Goal: Task Accomplishment & Management: Manage account settings

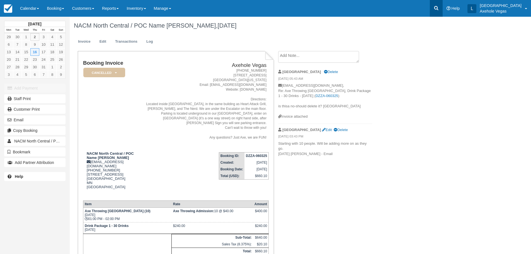
click at [409, 10] on icon at bounding box center [436, 8] width 6 height 6
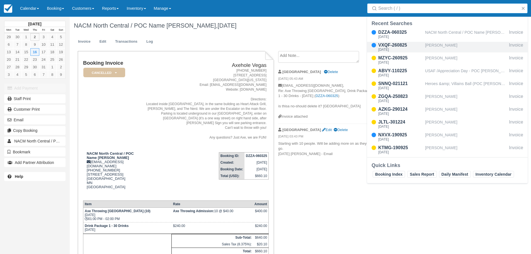
click at [409, 47] on div "Stephanie Sorrells" at bounding box center [466, 47] width 82 height 11
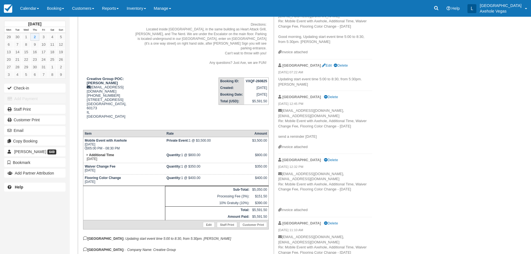
scroll to position [84, 0]
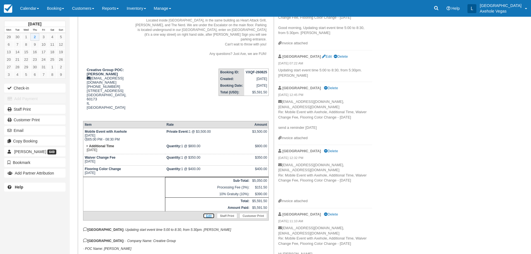
click at [207, 213] on link "Edit" at bounding box center [209, 216] width 12 height 6
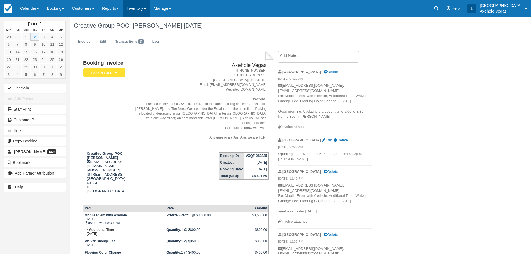
click at [139, 8] on link "Inventory" at bounding box center [136, 8] width 27 height 17
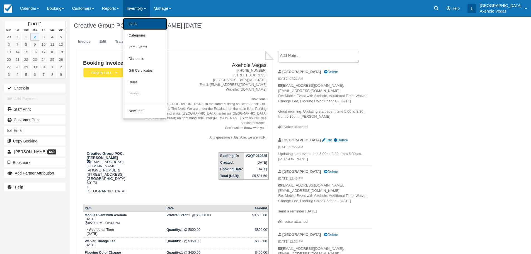
click at [147, 25] on link "Items" at bounding box center [145, 24] width 44 height 12
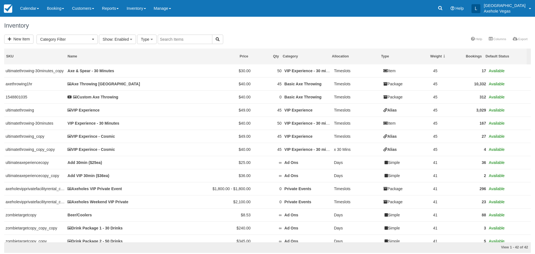
select select
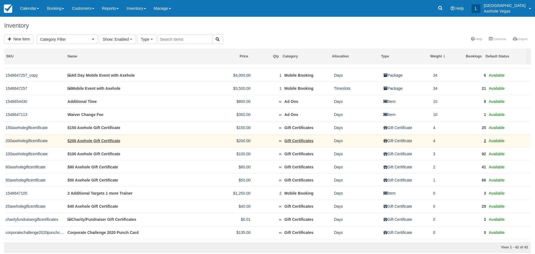
scroll to position [306, 0]
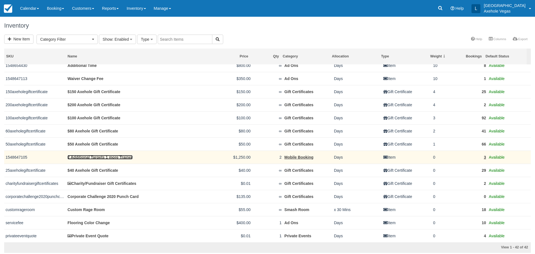
click at [125, 158] on link "2 Additional Targets 1 more Trainer" at bounding box center [99, 157] width 65 height 4
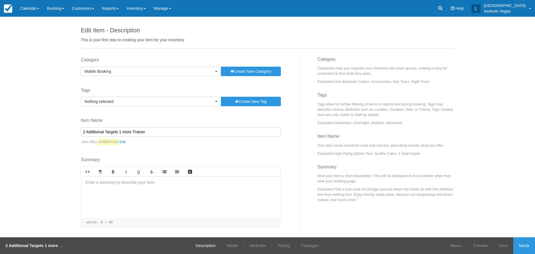
drag, startPoint x: 112, startPoint y: 131, endPoint x: 66, endPoint y: 135, distance: 46.1
click at [66, 135] on div "Edit Item - Description This is your first step to creating your item for your …" at bounding box center [267, 127] width 535 height 220
type input "L"
type input "Short Notice Time Change"
click at [223, 245] on link "Media" at bounding box center [232, 245] width 19 height 17
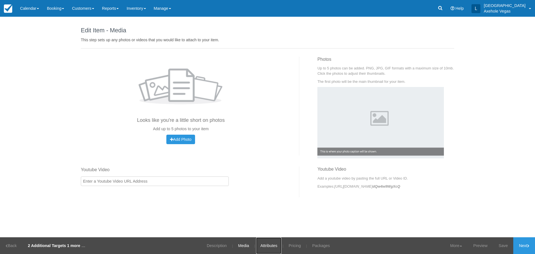
click at [276, 243] on link "Attributes" at bounding box center [268, 245] width 25 height 17
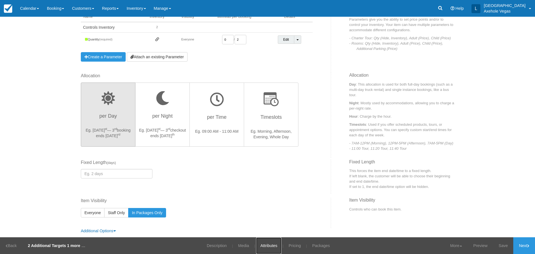
scroll to position [90, 0]
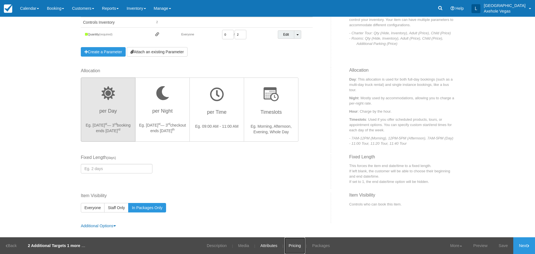
click at [294, 244] on link "Pricing" at bounding box center [294, 245] width 21 height 17
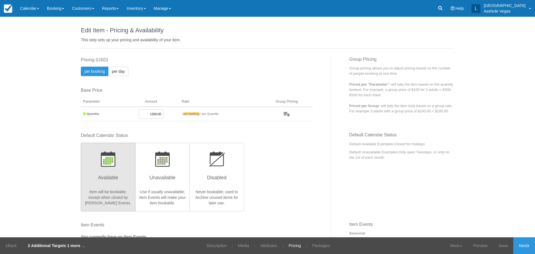
drag, startPoint x: 148, startPoint y: 114, endPoint x: 158, endPoint y: 112, distance: 10.9
click at [158, 112] on input "1250.00" at bounding box center [151, 113] width 25 height 9
click at [503, 245] on link "Save" at bounding box center [503, 245] width 20 height 17
click at [151, 115] on input "500.00" at bounding box center [151, 113] width 25 height 9
type input "600.00"
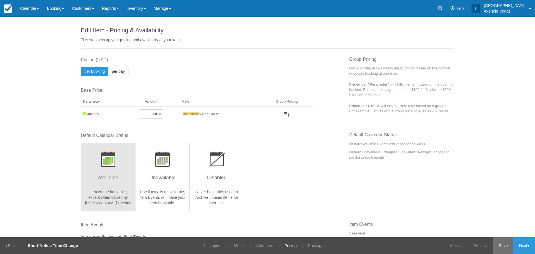
click at [503, 242] on link "Save" at bounding box center [503, 245] width 20 height 17
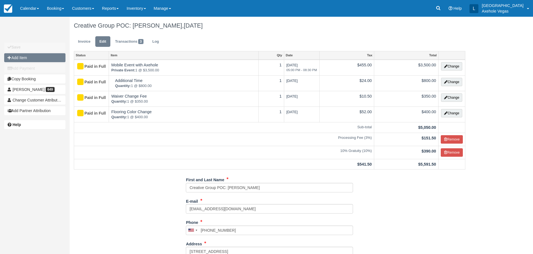
click at [20, 57] on button "Add Item" at bounding box center [34, 57] width 61 height 9
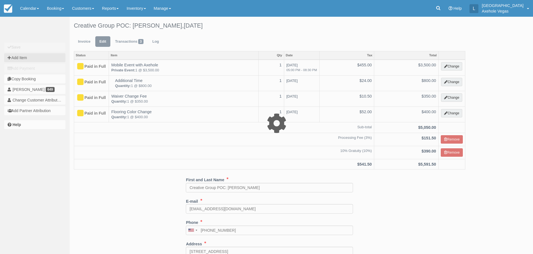
type input "0.00"
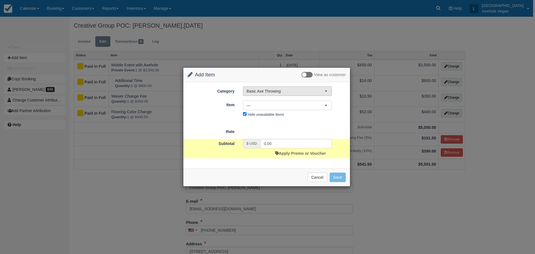
click at [267, 92] on span "Basic Axe Throwing" at bounding box center [286, 91] width 78 height 6
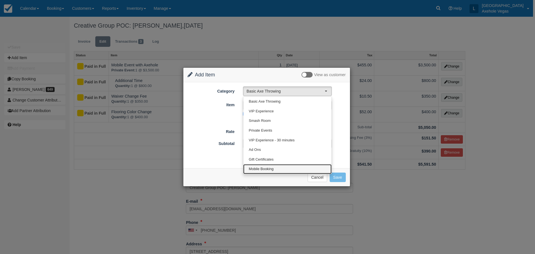
click at [273, 168] on span "Mobile Booking" at bounding box center [261, 168] width 25 height 5
select select "39"
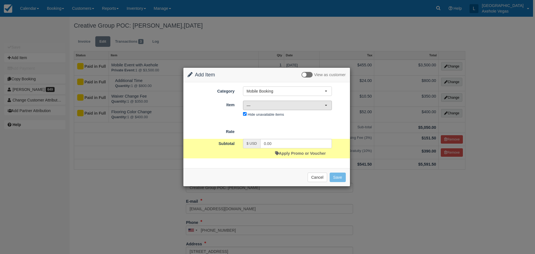
click at [272, 104] on span "—" at bounding box center [286, 106] width 78 height 6
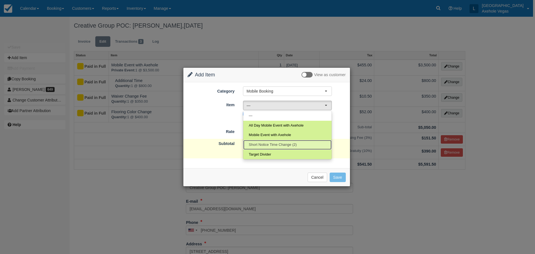
click at [282, 143] on span "Short Notice Time Change (2)" at bounding box center [273, 144] width 48 height 5
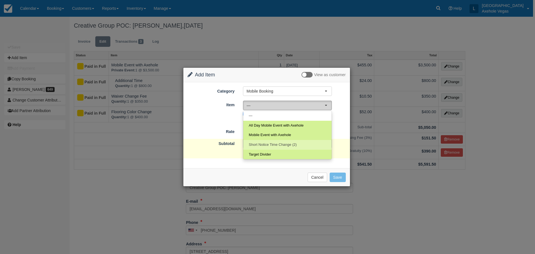
select select "64"
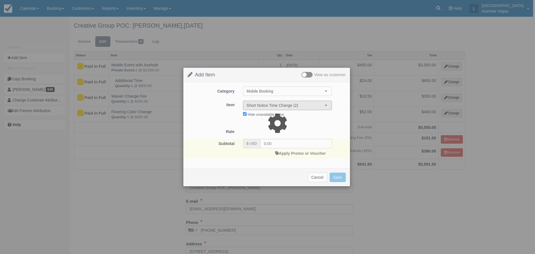
type input "500.00"
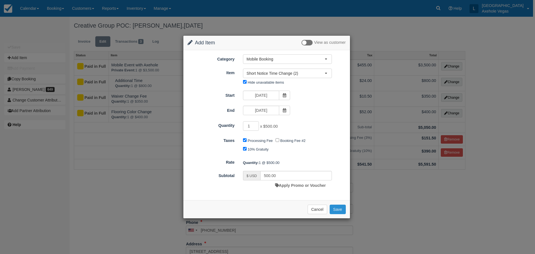
click at [338, 210] on button "Save" at bounding box center [338, 208] width 16 height 9
checkbox input "false"
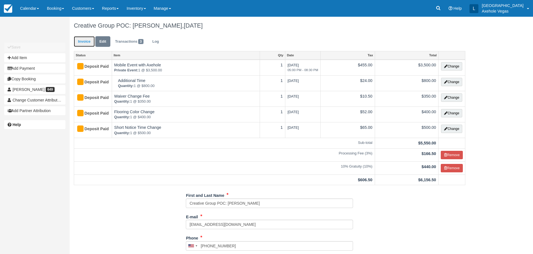
click at [81, 43] on link "Invoice" at bounding box center [84, 41] width 21 height 11
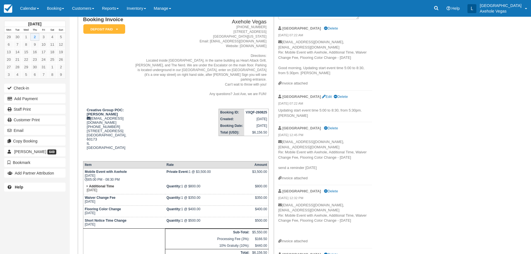
scroll to position [139, 0]
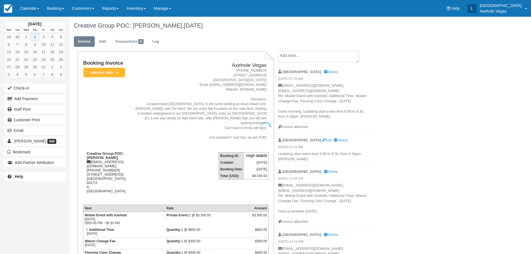
scroll to position [139, 0]
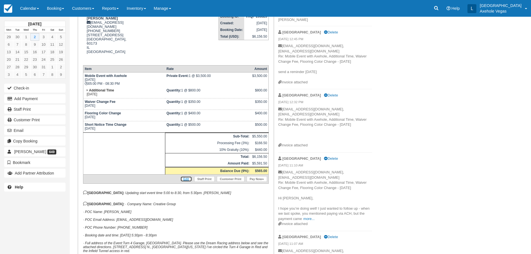
click at [189, 176] on link "Edit" at bounding box center [186, 179] width 12 height 6
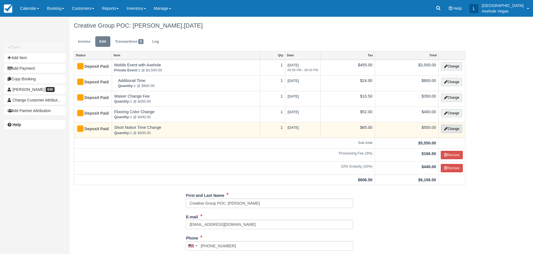
click at [447, 127] on button "Change" at bounding box center [451, 129] width 21 height 8
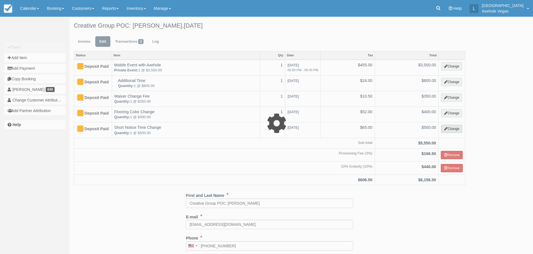
select select "39"
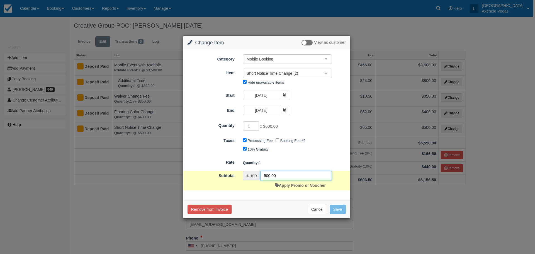
click at [265, 172] on input "500.00" at bounding box center [296, 175] width 72 height 9
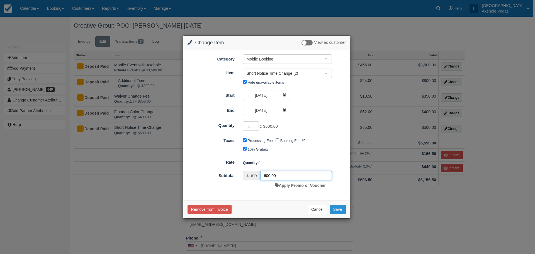
type input "600.00"
click at [340, 209] on button "Save" at bounding box center [338, 208] width 16 height 9
checkbox input "false"
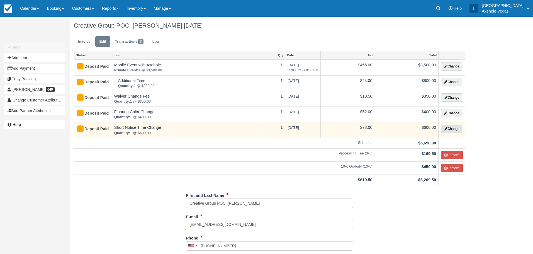
click at [445, 128] on icon "button" at bounding box center [445, 128] width 3 height 3
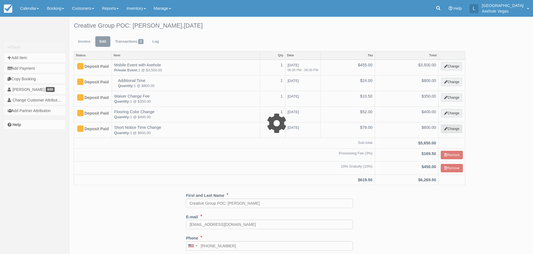
select select "39"
type input "600.00"
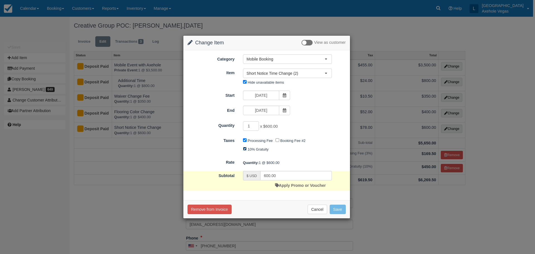
click at [244, 149] on input "10% Gratuity" at bounding box center [245, 149] width 4 height 4
checkbox input "false"
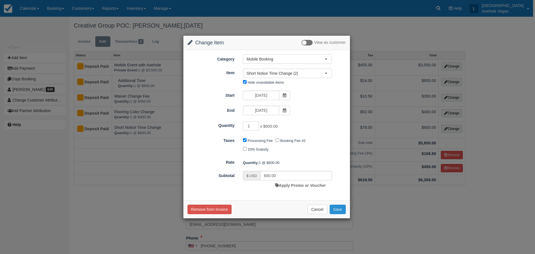
click at [338, 207] on button "Save" at bounding box center [338, 208] width 16 height 9
checkbox input "false"
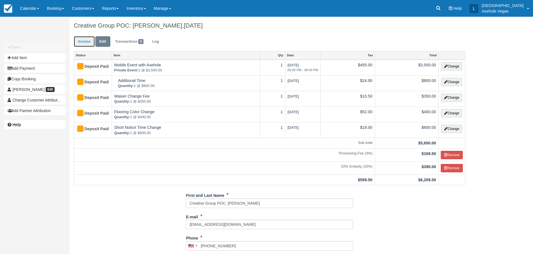
click at [84, 43] on link "Invoice" at bounding box center [84, 41] width 21 height 11
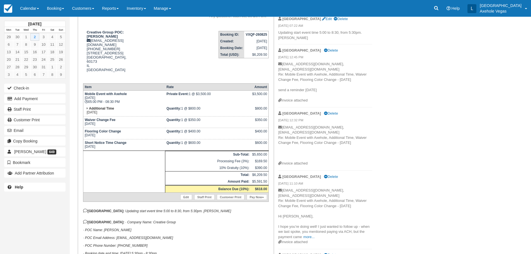
scroll to position [167, 0]
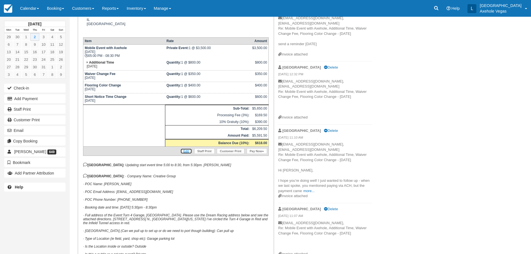
click at [183, 148] on link "Edit" at bounding box center [186, 151] width 12 height 6
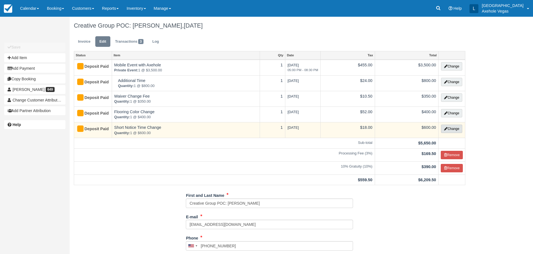
click at [454, 128] on button "Change" at bounding box center [451, 129] width 21 height 8
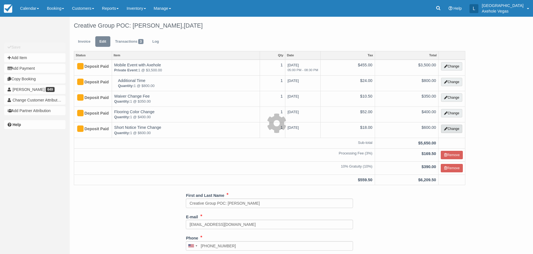
select select "39"
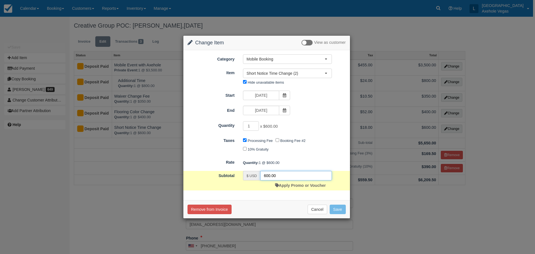
click at [265, 174] on input "600.00" at bounding box center [296, 175] width 72 height 9
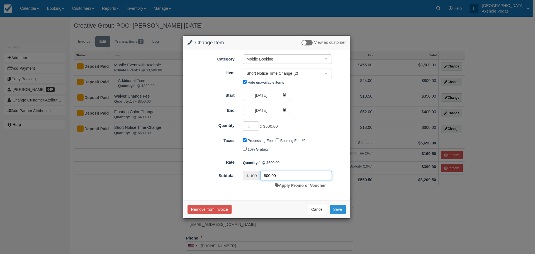
type input "800.00"
click at [337, 209] on button "Save" at bounding box center [338, 208] width 16 height 9
checkbox input "false"
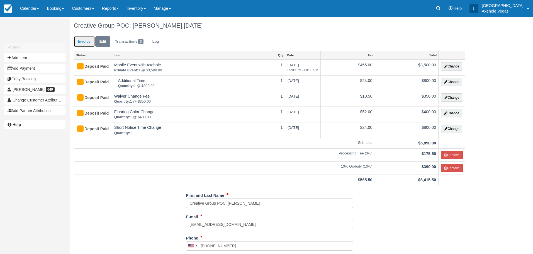
click at [87, 39] on link "Invoice" at bounding box center [84, 41] width 21 height 11
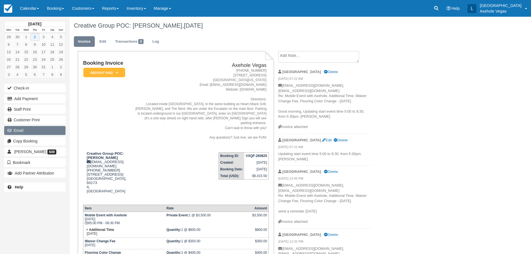
click at [30, 132] on button "Email" at bounding box center [34, 130] width 61 height 9
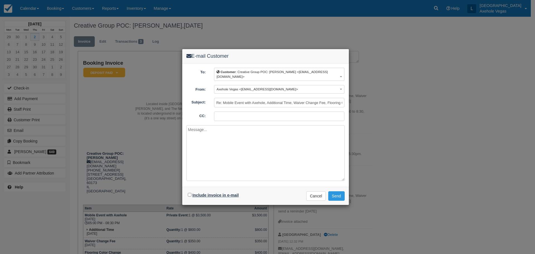
click at [203, 197] on label "Include invoice in e-mail" at bounding box center [216, 195] width 46 height 4
click at [191, 196] on input "Include invoice in e-mail" at bounding box center [190, 195] width 4 height 4
checkbox input "true"
click at [339, 196] on button "Send" at bounding box center [336, 195] width 16 height 9
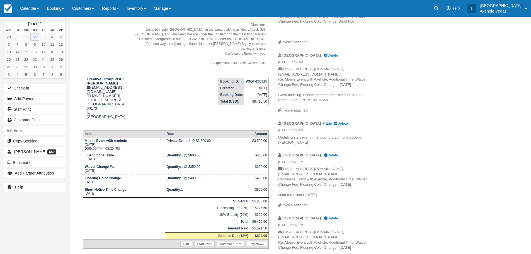
scroll to position [84, 0]
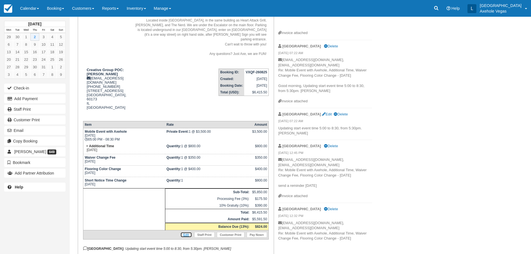
click at [187, 232] on link "Edit" at bounding box center [186, 235] width 12 height 6
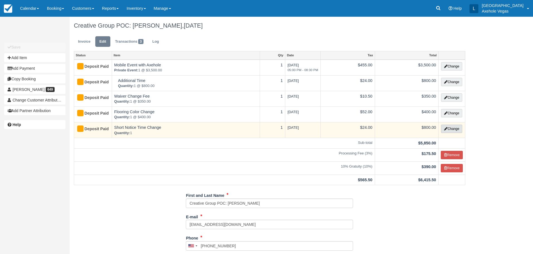
click at [456, 128] on button "Change" at bounding box center [451, 129] width 21 height 8
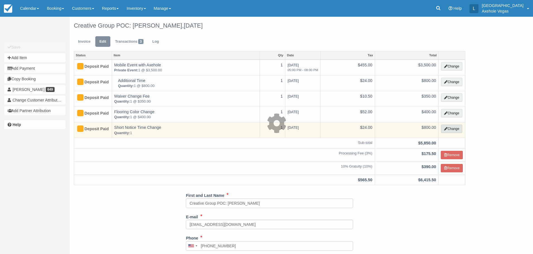
select select "39"
type input "800.00"
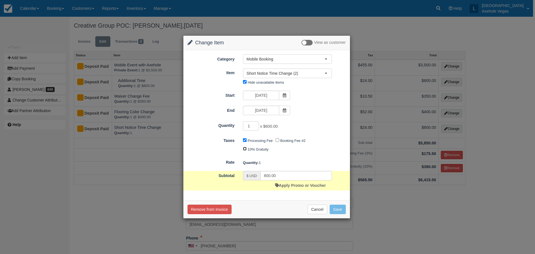
click at [244, 148] on input "10% Gratuity" at bounding box center [245, 149] width 4 height 4
checkbox input "true"
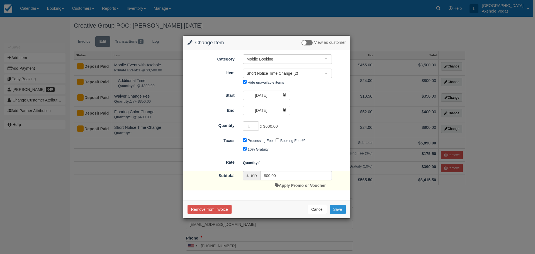
click at [342, 210] on button "Save" at bounding box center [338, 208] width 16 height 9
checkbox input "false"
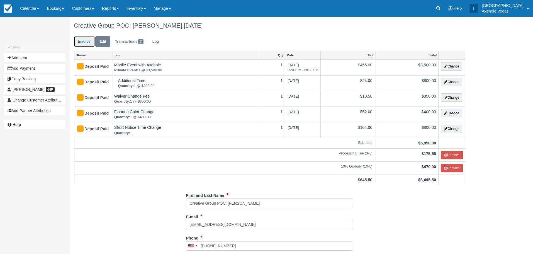
click at [75, 43] on link "Invoice" at bounding box center [84, 41] width 21 height 11
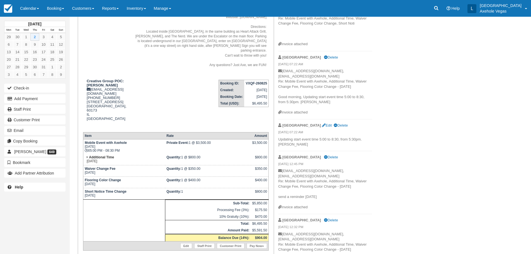
scroll to position [111, 0]
